Goal: Information Seeking & Learning: Learn about a topic

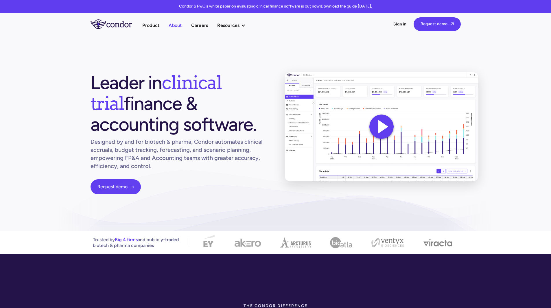
click at [176, 23] on link "About" at bounding box center [175, 25] width 13 height 8
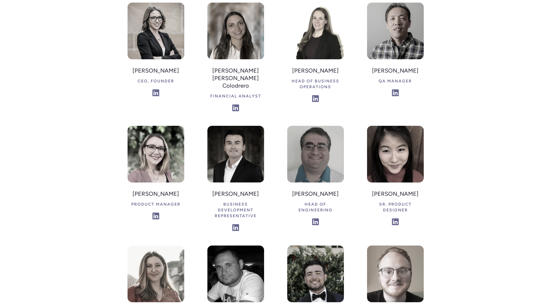
scroll to position [984, 0]
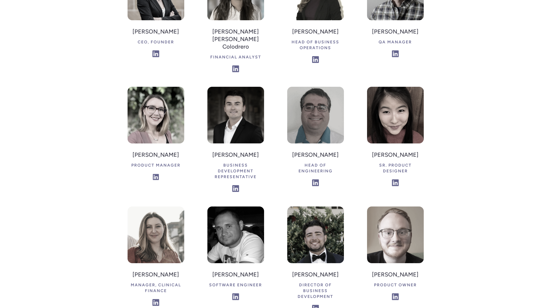
click at [156, 174] on img at bounding box center [156, 177] width 6 height 6
click at [317, 180] on img at bounding box center [316, 183] width 6 height 6
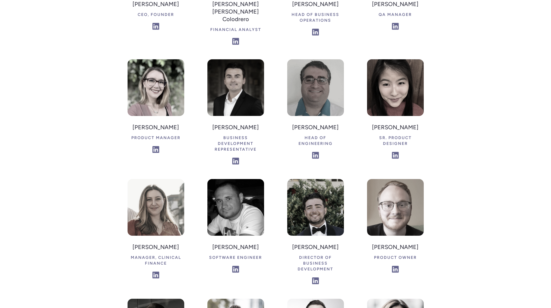
scroll to position [1071, 0]
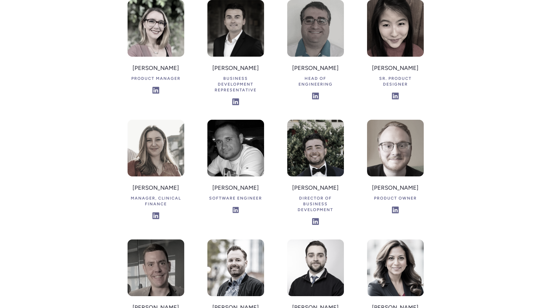
click at [237, 207] on img at bounding box center [236, 210] width 6 height 6
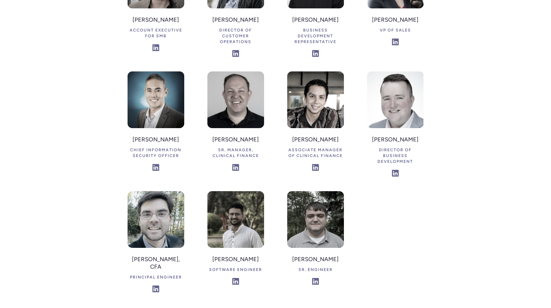
scroll to position [1389, 0]
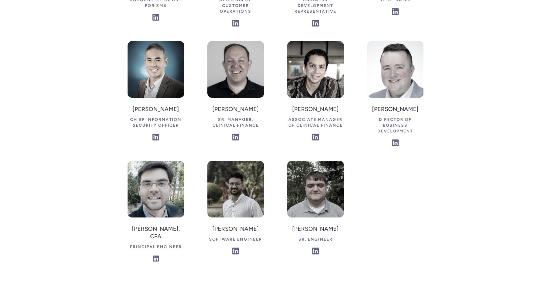
click at [158, 256] on img at bounding box center [156, 259] width 6 height 6
click at [236, 248] on img at bounding box center [236, 251] width 6 height 6
click at [319, 221] on div "Zach Prior Sr. Engineer" at bounding box center [315, 238] width 47 height 34
